Goal: Navigation & Orientation: Find specific page/section

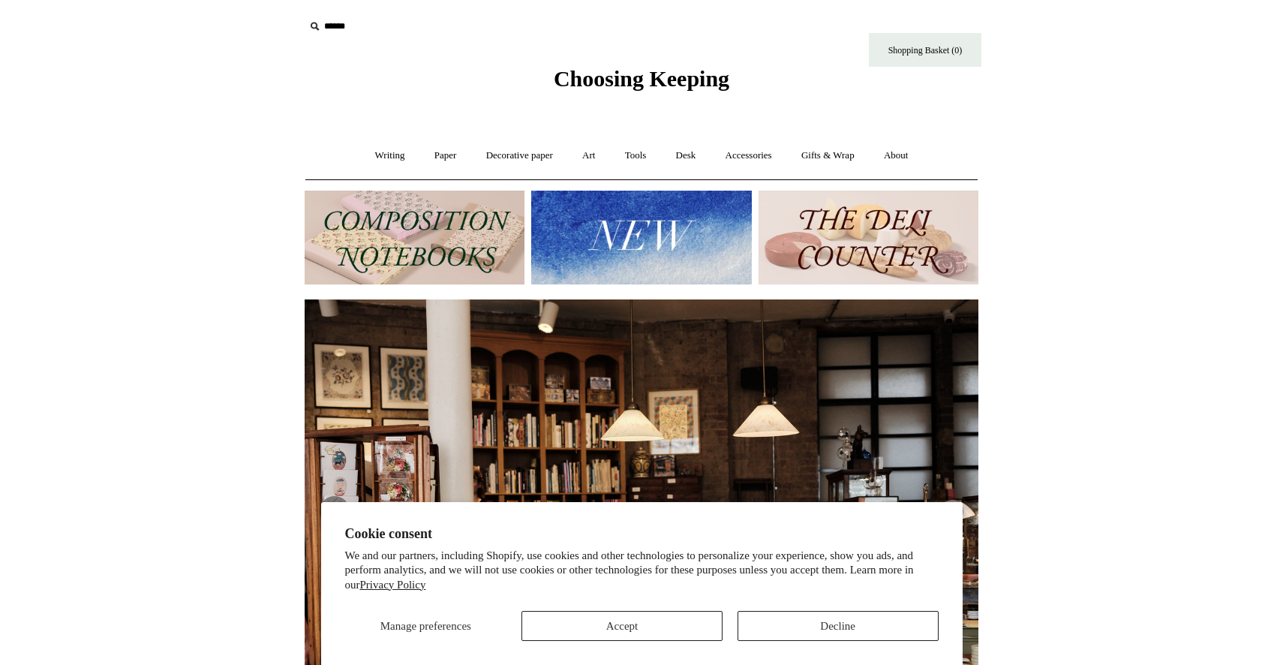
click at [404, 223] on img at bounding box center [415, 238] width 220 height 94
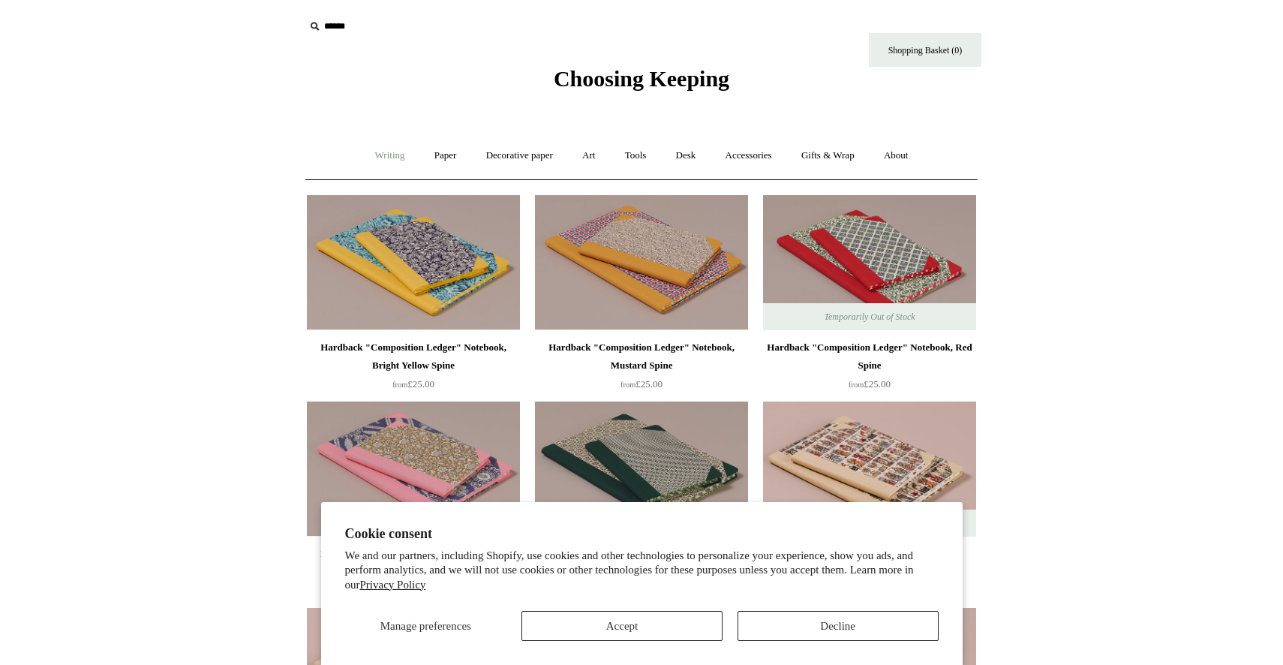
click at [368, 164] on link "Writing +" at bounding box center [390, 156] width 57 height 40
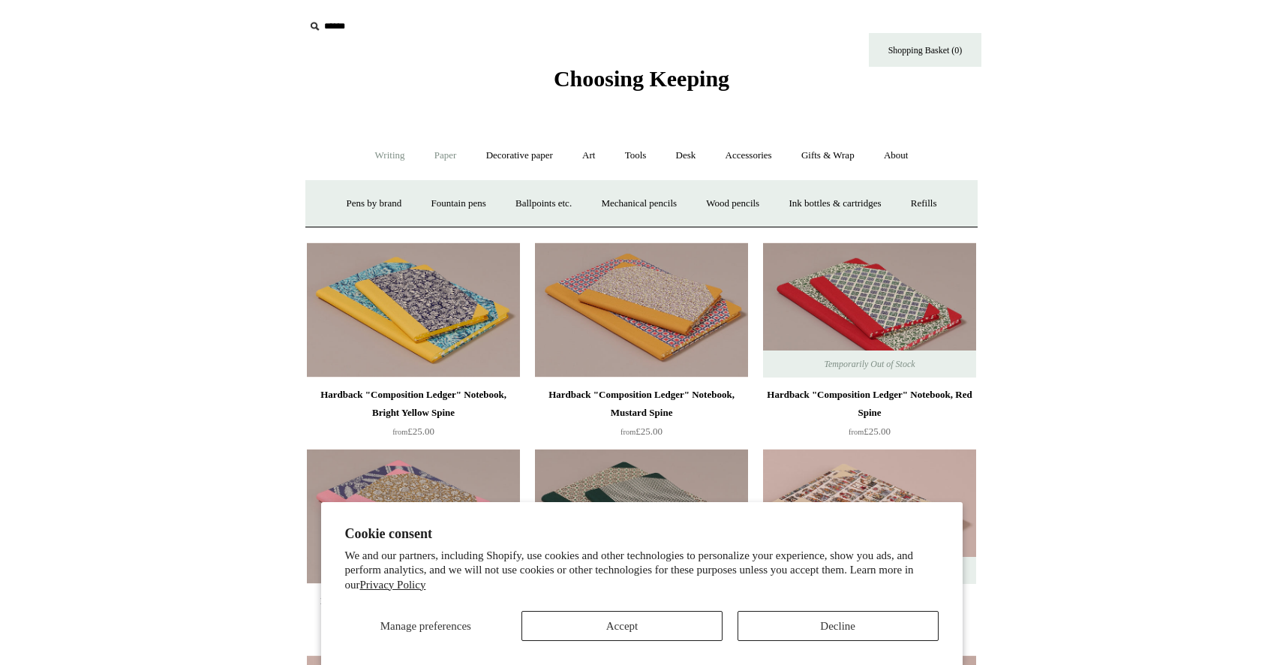
click at [443, 161] on link "Paper +" at bounding box center [446, 156] width 50 height 40
click at [428, 209] on link "Notebooks +" at bounding box center [431, 204] width 69 height 40
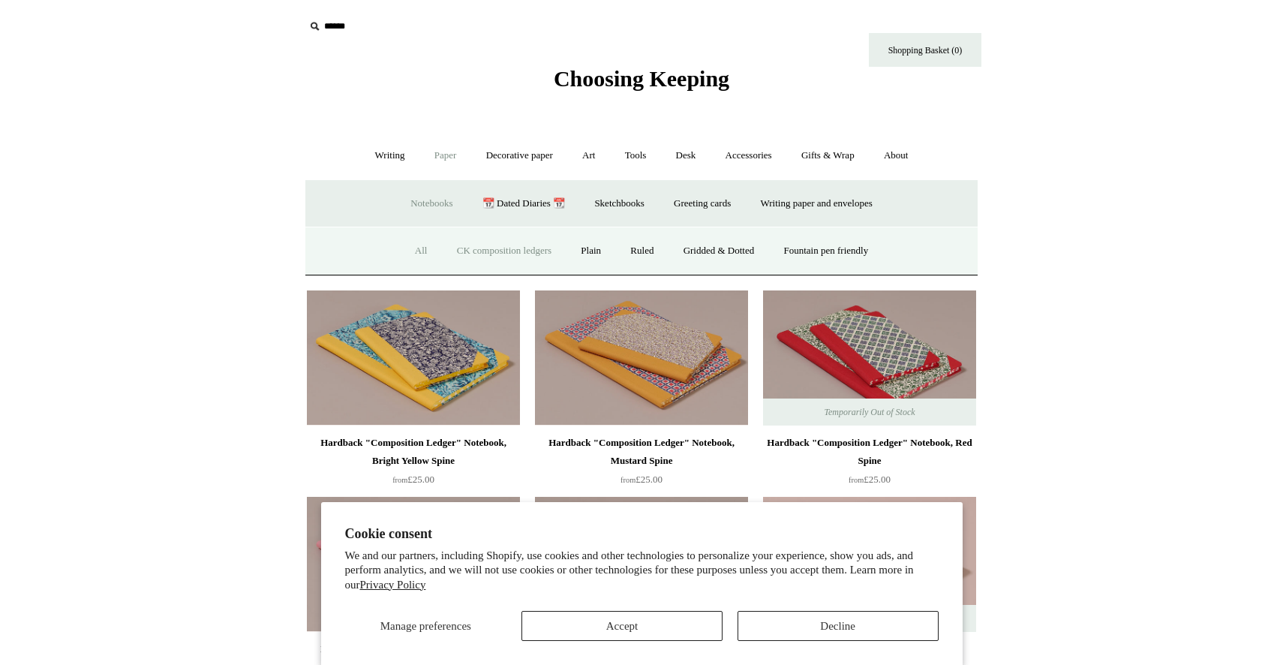
click at [409, 252] on link "All" at bounding box center [421, 251] width 40 height 40
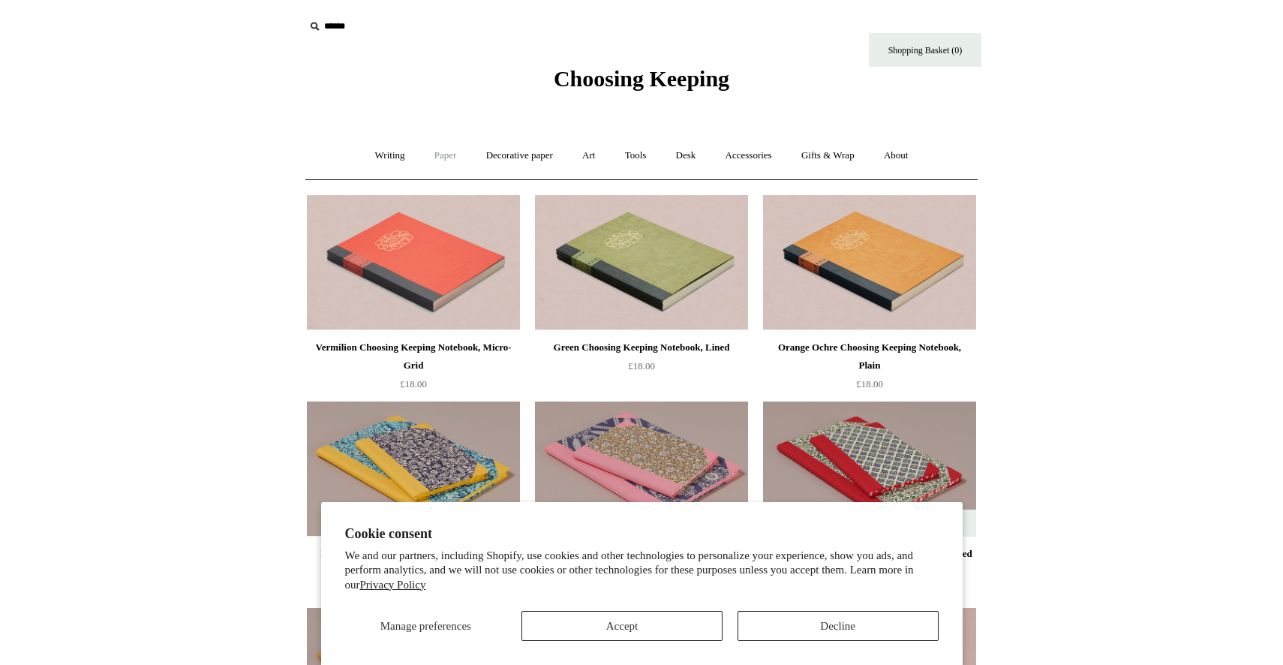
click at [458, 158] on link "Paper +" at bounding box center [446, 156] width 50 height 40
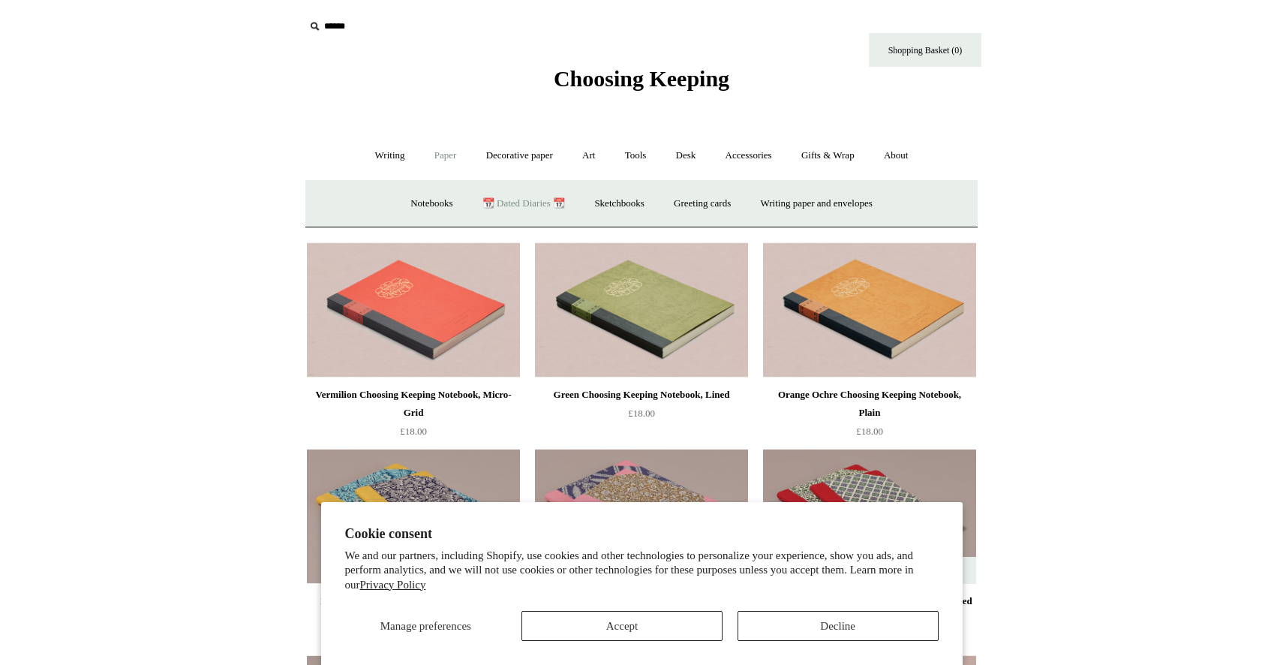
click at [551, 209] on link "📆 Dated Diaries 📆" at bounding box center [524, 204] width 110 height 40
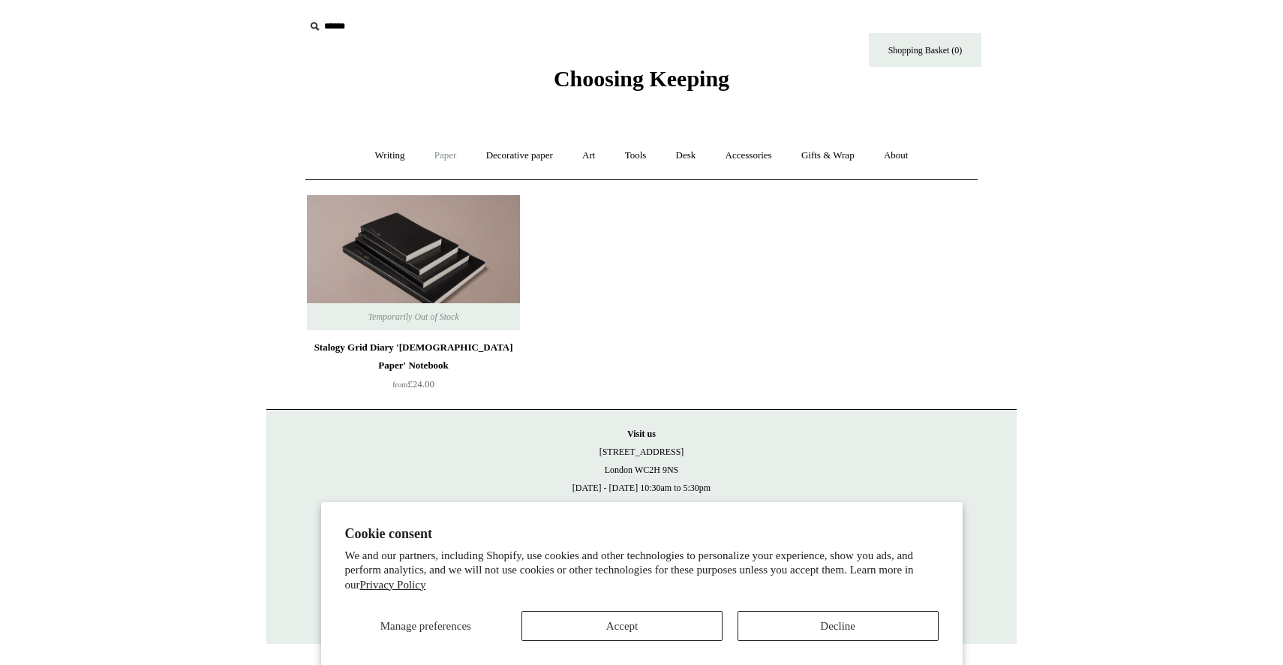
click at [437, 156] on link "Paper +" at bounding box center [446, 156] width 50 height 40
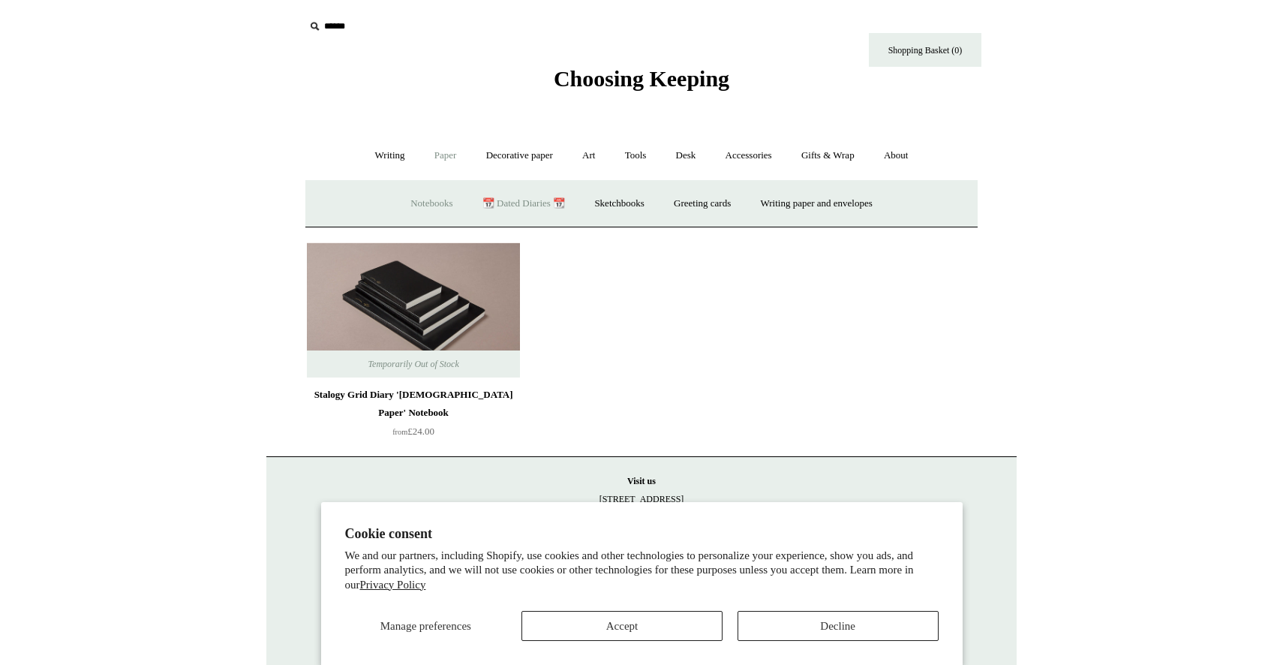
click at [437, 200] on link "Notebooks +" at bounding box center [431, 204] width 69 height 40
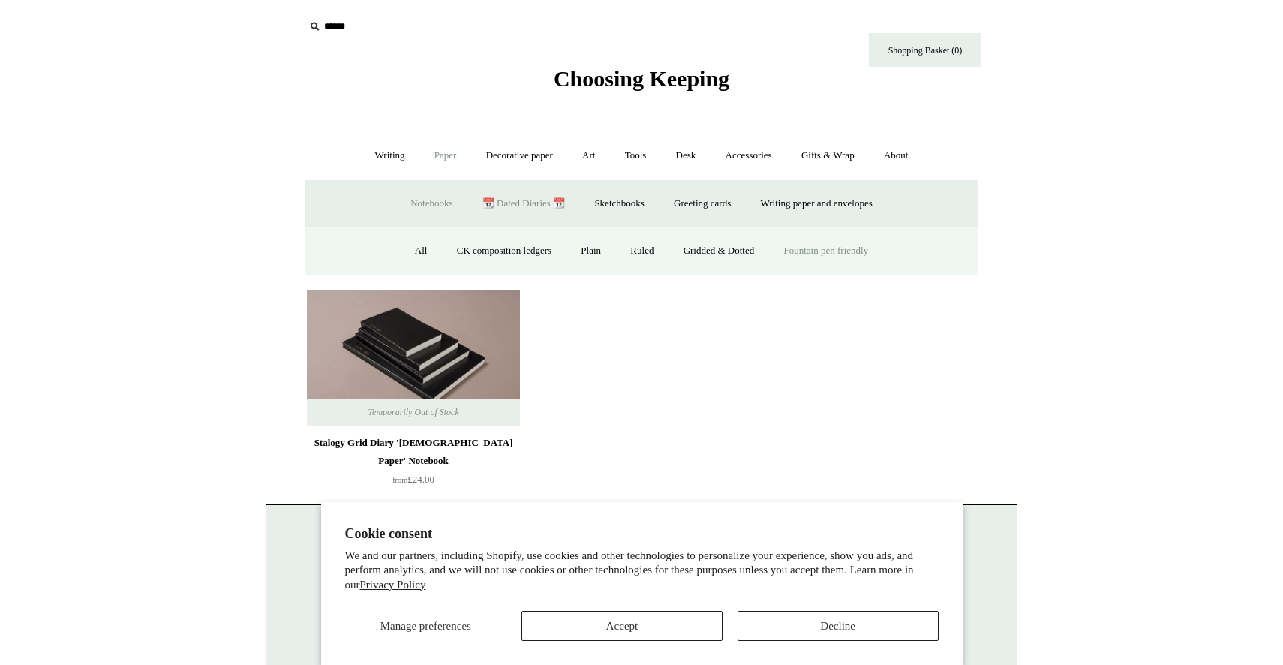
click at [822, 255] on link "Fountain pen friendly" at bounding box center [826, 251] width 112 height 40
